Goal: Task Accomplishment & Management: Use online tool/utility

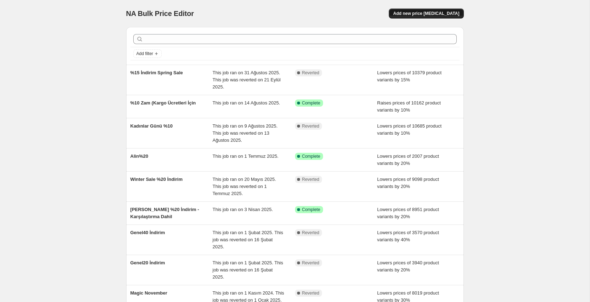
click at [432, 13] on span "Add new price change job" at bounding box center [426, 14] width 66 height 6
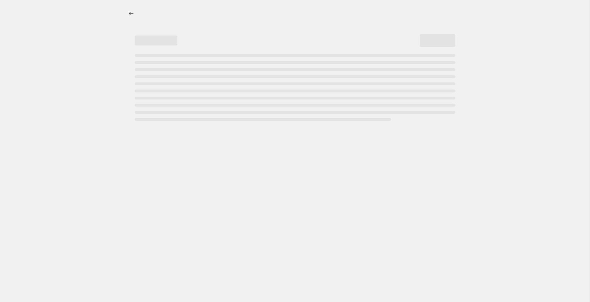
select select "percentage"
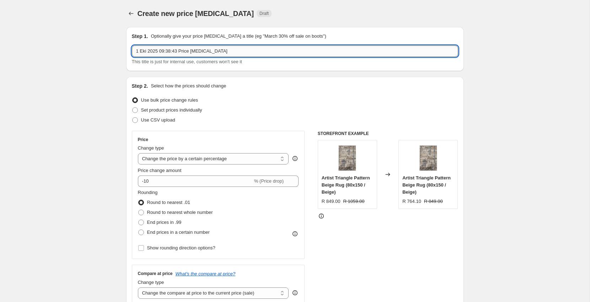
click at [206, 55] on input "1 Eki 2025 09:38:43 Price change job" at bounding box center [295, 50] width 326 height 11
type input "%15 Mega Spring Sale"
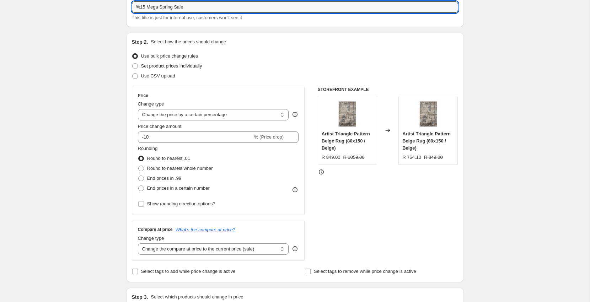
scroll to position [81, 0]
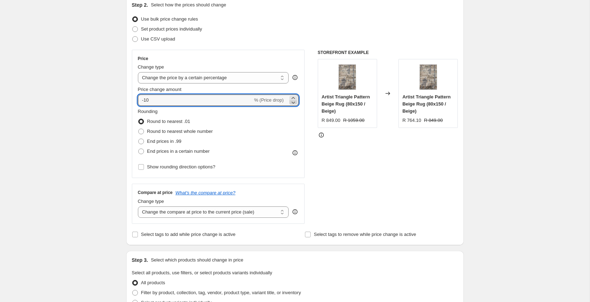
click at [292, 102] on icon at bounding box center [294, 103] width 4 height 2
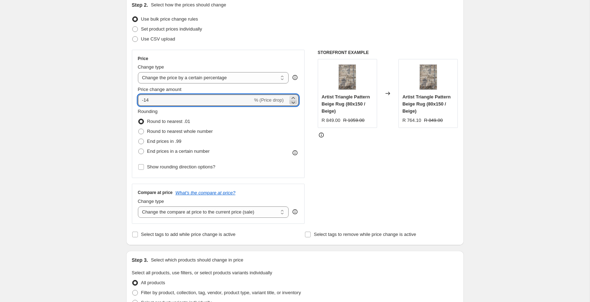
type input "-15"
click at [172, 153] on span "End prices in a certain number" at bounding box center [178, 150] width 63 height 5
click at [139, 149] on input "End prices in a certain number" at bounding box center [138, 148] width 0 height 0
radio input "true"
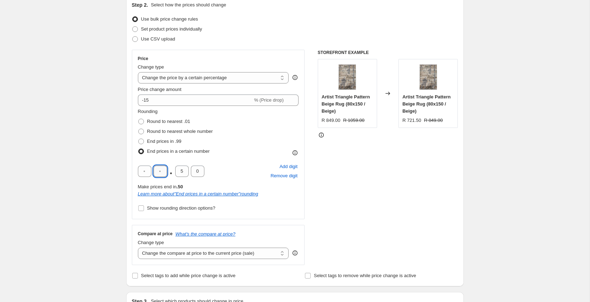
click at [160, 172] on input "text" at bounding box center [159, 171] width 13 height 11
type input "9"
type input "0"
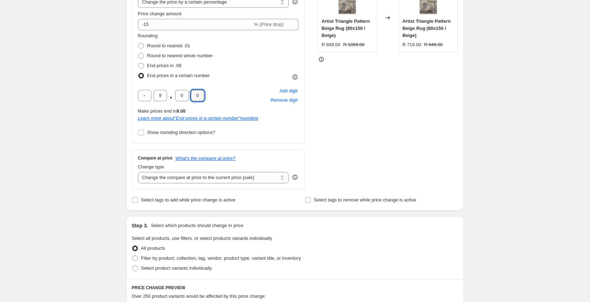
scroll to position [164, 0]
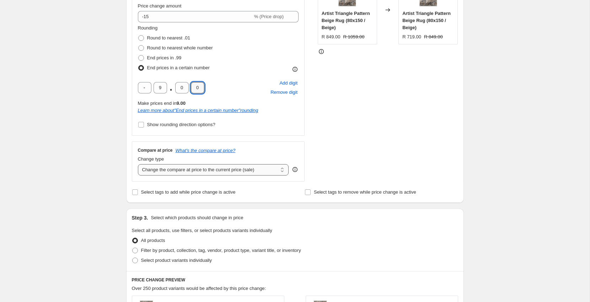
click at [174, 167] on select "Change the compare at price to the current price (sale) Change the compare at p…" at bounding box center [213, 169] width 151 height 11
select select "no_change"
click at [138, 164] on select "Change the compare at price to the current price (sale) Change the compare at p…" at bounding box center [213, 169] width 151 height 11
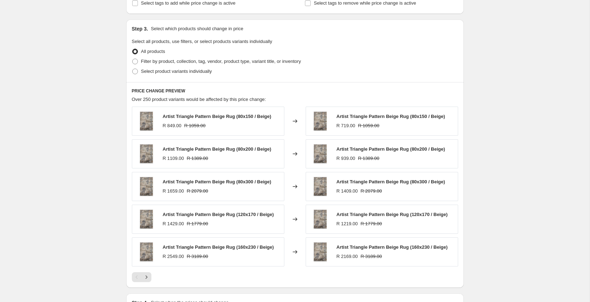
scroll to position [446, 0]
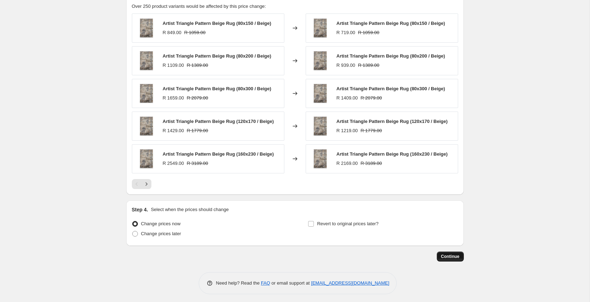
click at [451, 254] on span "Continue" at bounding box center [450, 257] width 18 height 6
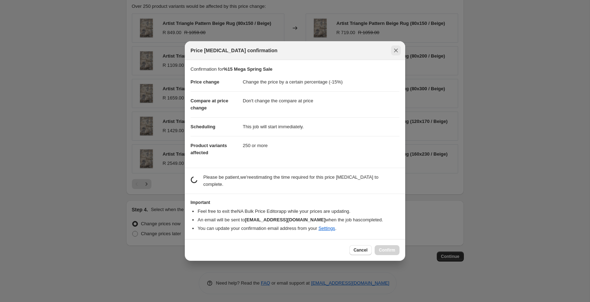
click at [397, 50] on icon "Close" at bounding box center [395, 50] width 7 height 7
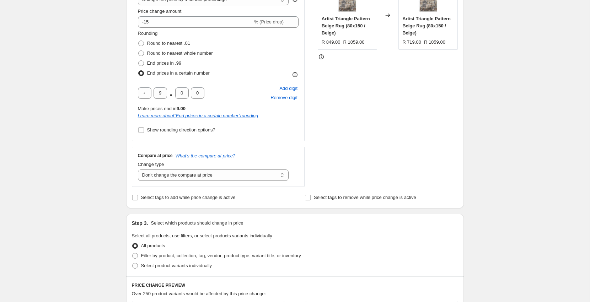
scroll to position [0, 0]
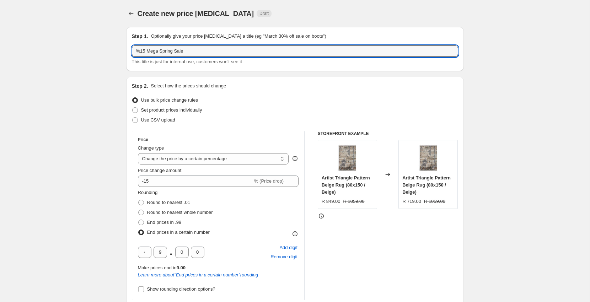
click at [397, 50] on input "%15 Mega Spring Sale" at bounding box center [295, 50] width 326 height 11
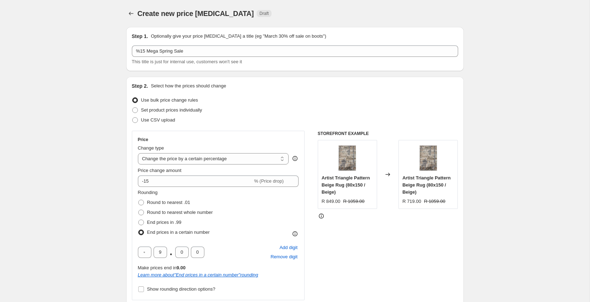
click at [391, 59] on div "This title is just for internal use, customers won't see it" at bounding box center [295, 61] width 326 height 7
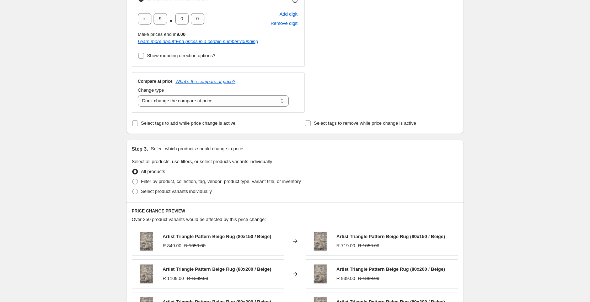
scroll to position [446, 0]
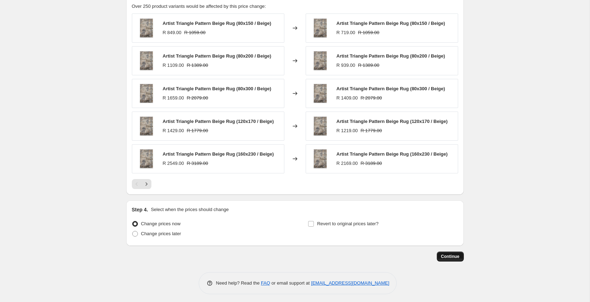
click at [452, 251] on button "Continue" at bounding box center [449, 256] width 27 height 10
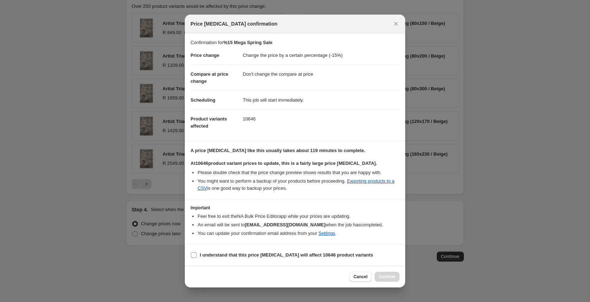
click at [293, 257] on span "I understand that this price change job will affect 10646 product variants" at bounding box center [286, 254] width 173 height 7
click at [196, 257] on input "I understand that this price change job will affect 10646 product variants" at bounding box center [194, 255] width 6 height 6
checkbox input "true"
click at [392, 280] on button "Confirm" at bounding box center [386, 277] width 25 height 10
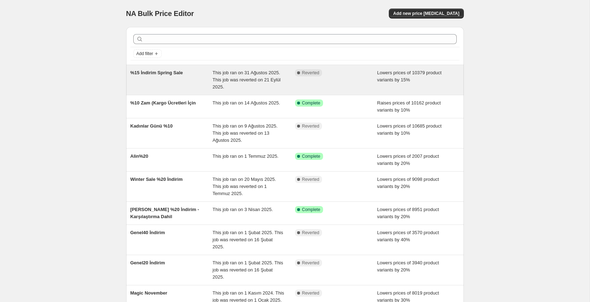
click at [169, 77] on div "%15 İndirim Spring Sale" at bounding box center [171, 79] width 82 height 21
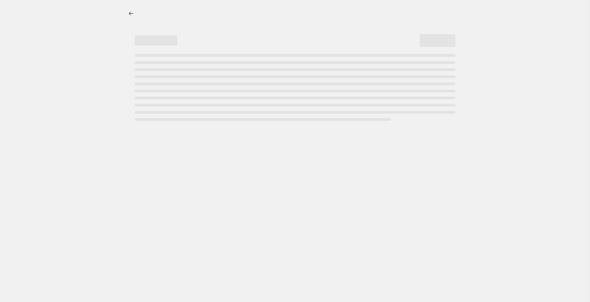
select select "percentage"
select select "no_change"
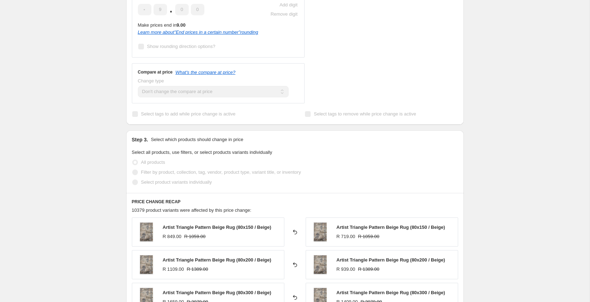
scroll to position [295, 0]
